Goal: Information Seeking & Learning: Learn about a topic

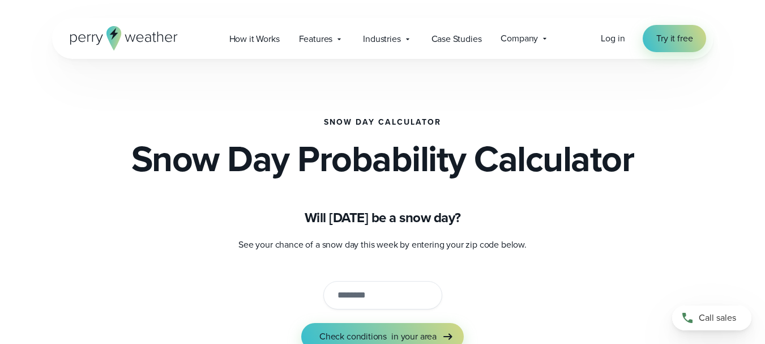
click at [341, 45] on div "Features Explore All Features Explore Perry Weather's on-site weather hardware …" at bounding box center [322, 38] width 65 height 23
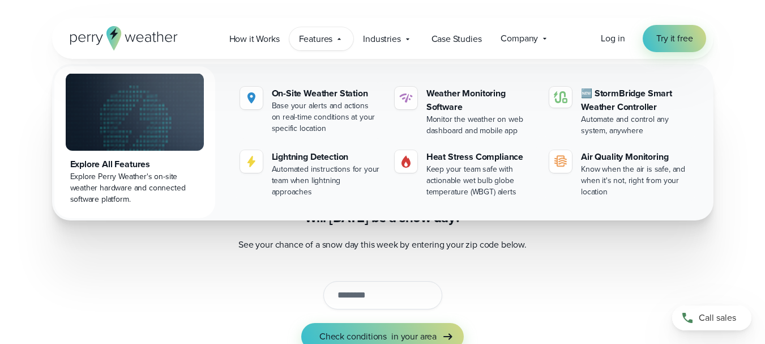
click at [342, 36] on icon at bounding box center [339, 39] width 9 height 9
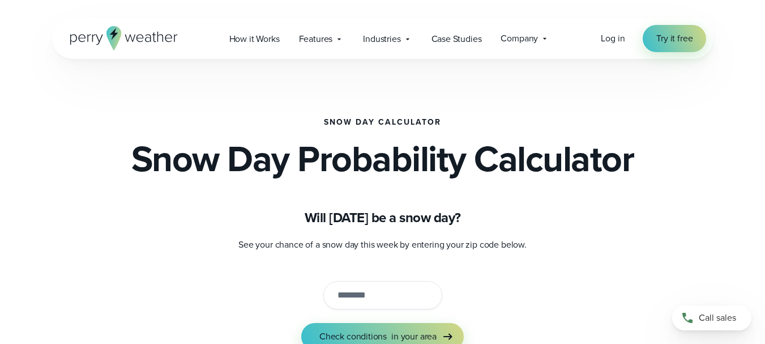
click at [394, 38] on span "Industries" at bounding box center [381, 39] width 37 height 14
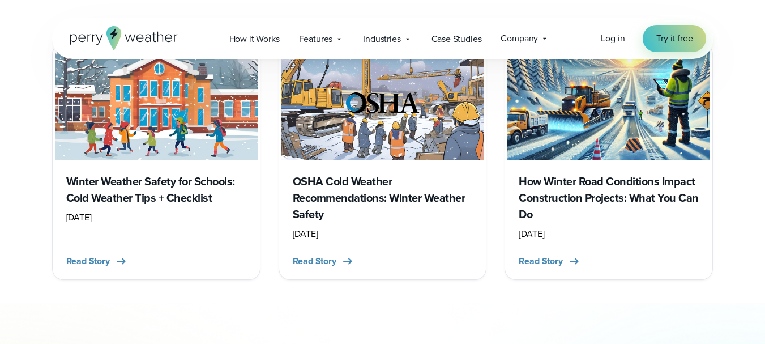
scroll to position [903, 0]
